Goal: Go to known website: Go to known website

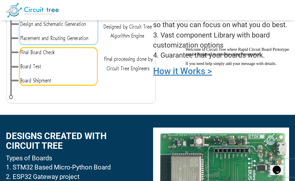
scroll to position [530, 0]
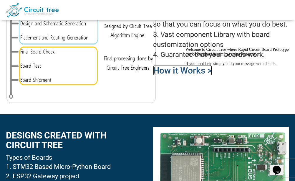
click at [179, 70] on link "How it Works >" at bounding box center [182, 70] width 59 height 10
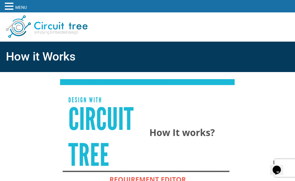
click at [9, 5] on span at bounding box center [9, 5] width 9 height 7
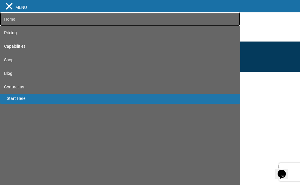
click at [11, 19] on link "Home" at bounding box center [120, 19] width 240 height 14
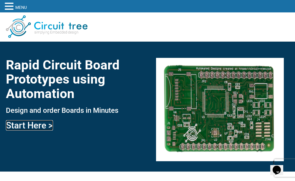
click at [43, 124] on link "Start Here >" at bounding box center [29, 125] width 47 height 10
click at [34, 126] on link "Start Here >" at bounding box center [29, 125] width 47 height 10
